Goal: Transaction & Acquisition: Book appointment/travel/reservation

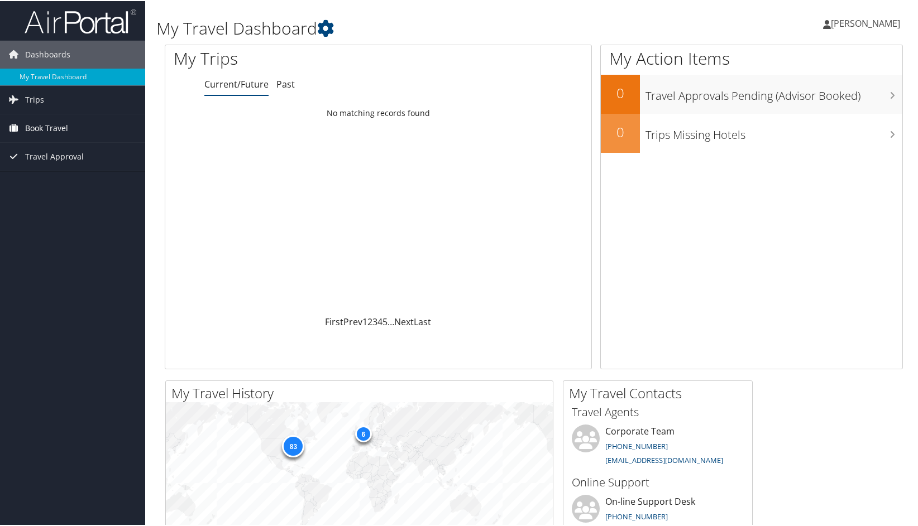
click at [37, 124] on span "Book Travel" at bounding box center [46, 127] width 43 height 28
click at [45, 182] on link "Book/Manage Online Trips" at bounding box center [72, 183] width 145 height 17
